Goal: Check status

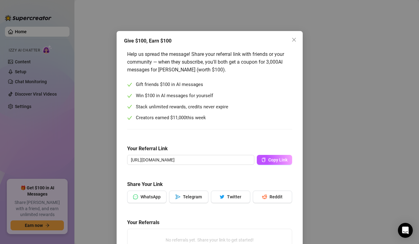
click at [151, 25] on div "Give $100, Earn $100 Help us spread the message! Share your referral link with …" at bounding box center [209, 122] width 419 height 244
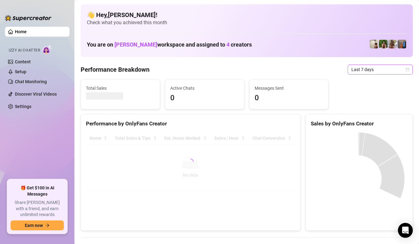
click at [394, 69] on span "Last 7 days" at bounding box center [381, 69] width 58 height 9
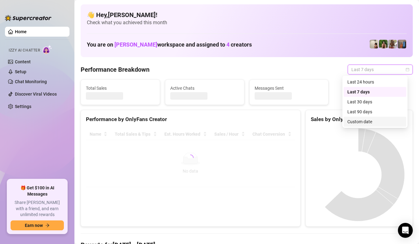
click at [368, 120] on div "Custom date" at bounding box center [375, 121] width 55 height 7
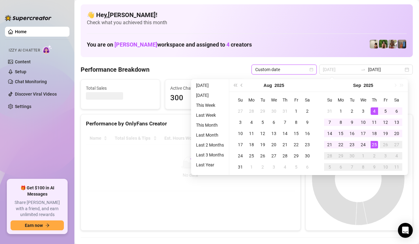
click at [378, 140] on td "25" at bounding box center [374, 144] width 11 height 11
click at [376, 142] on div "25" at bounding box center [374, 144] width 7 height 7
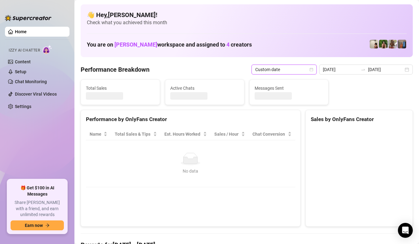
type input "[DATE]"
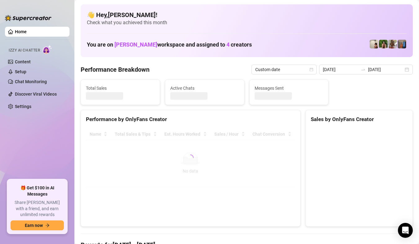
type input "[DATE]"
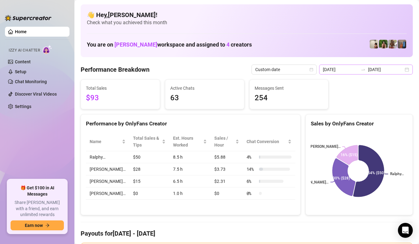
click at [399, 73] on div "[DATE] [DATE]" at bounding box center [366, 70] width 94 height 10
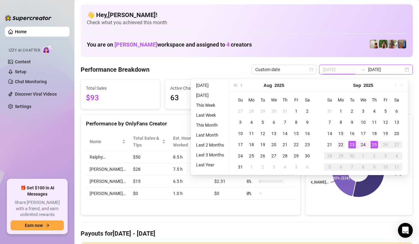
type input "[DATE]"
click at [345, 145] on div "22" at bounding box center [340, 144] width 7 height 7
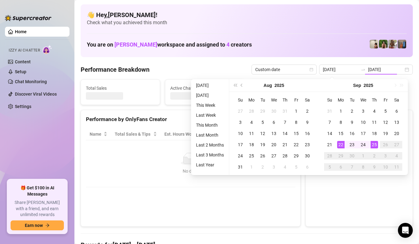
type input "[DATE]"
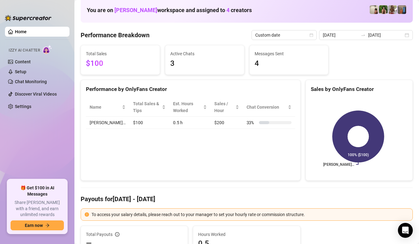
scroll to position [31, 0]
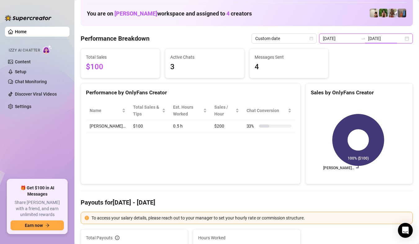
click at [397, 39] on input "[DATE]" at bounding box center [385, 38] width 35 height 7
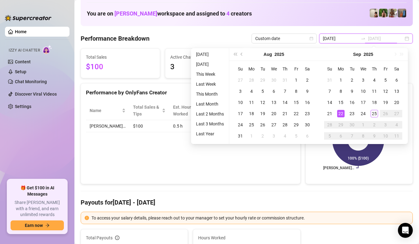
type input "[DATE]"
click at [342, 115] on div "22" at bounding box center [340, 113] width 7 height 7
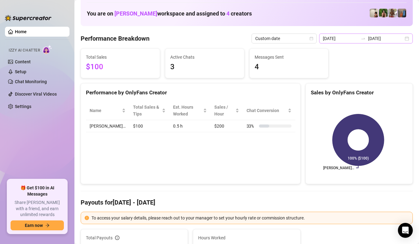
click at [402, 40] on div "[DATE] [DATE]" at bounding box center [366, 39] width 94 height 10
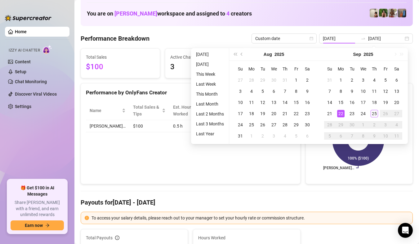
click at [243, 34] on div "Performance Breakdown Custom date [DATE] [DATE]" at bounding box center [247, 39] width 332 height 10
